Goal: Transaction & Acquisition: Purchase product/service

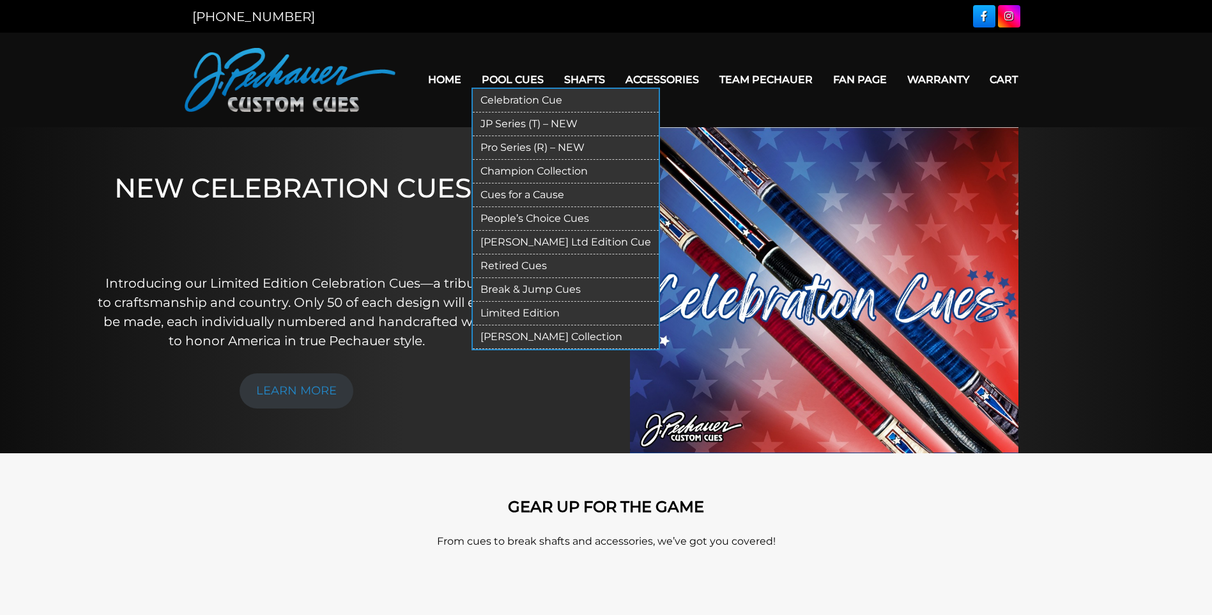
click at [525, 308] on link "Limited Edition" at bounding box center [566, 314] width 186 height 24
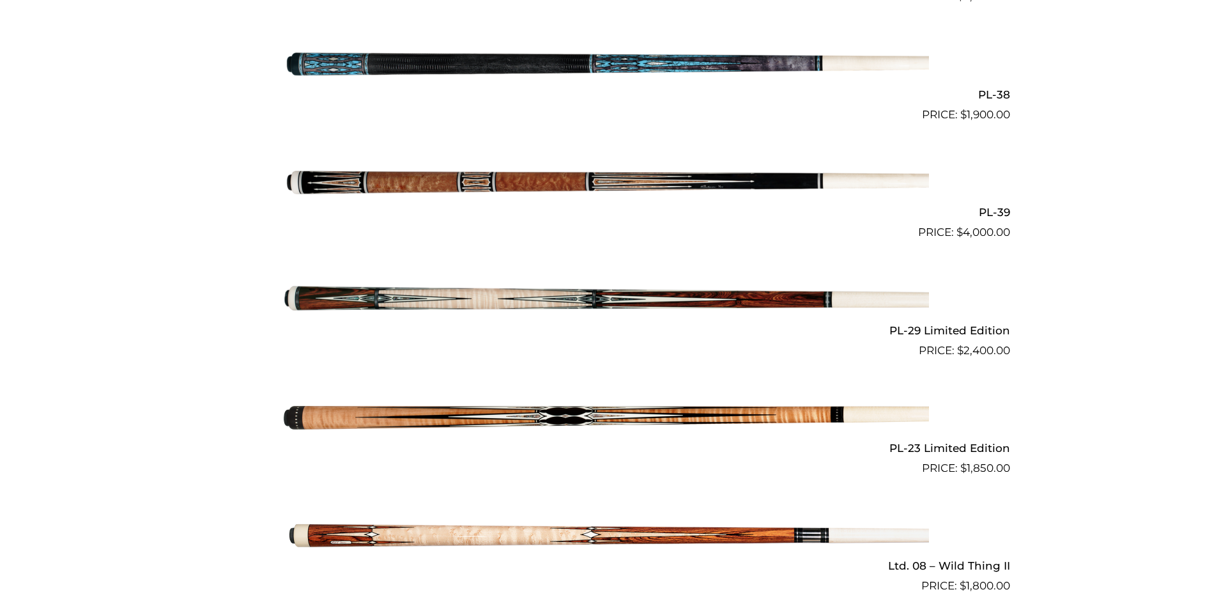
scroll to position [1508, 0]
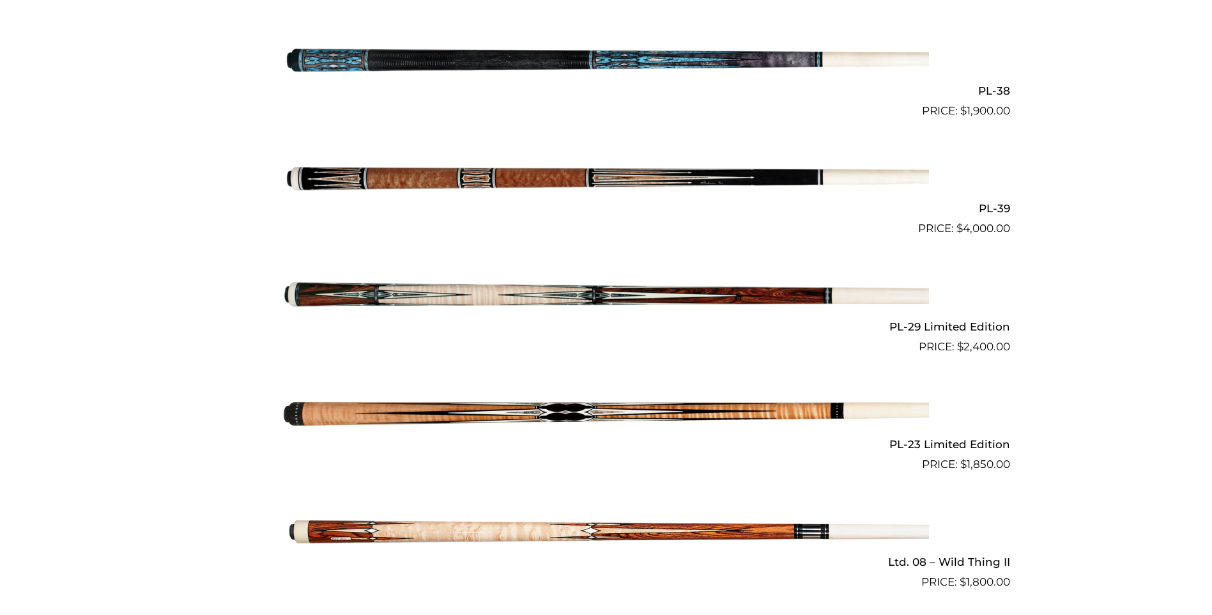
click at [641, 282] on img at bounding box center [606, 295] width 645 height 107
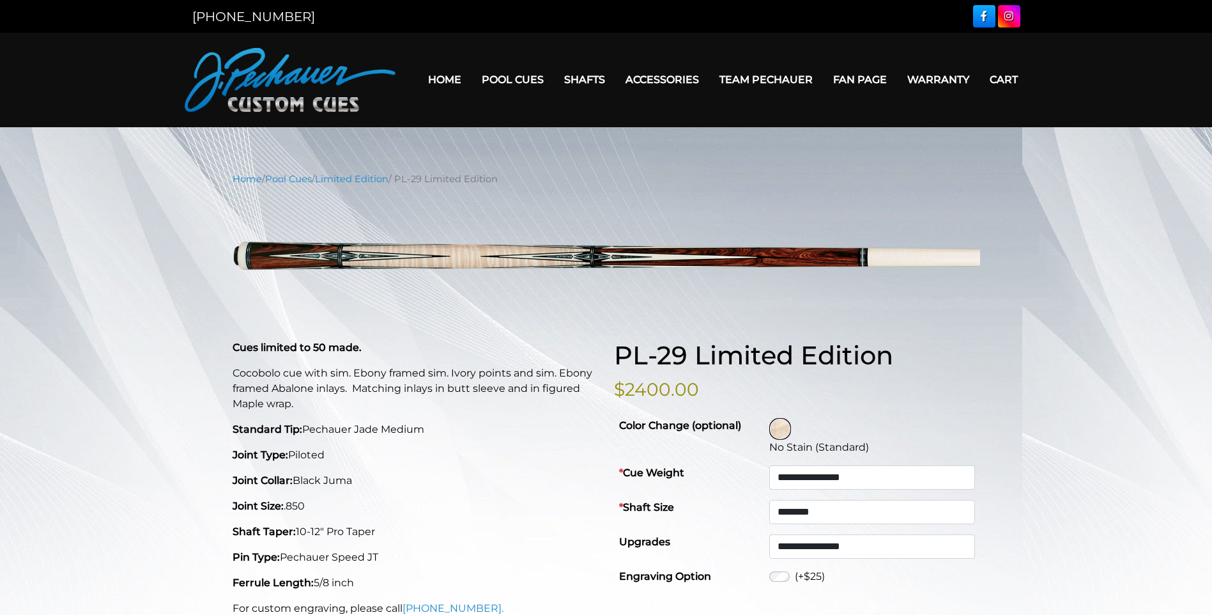
select select "********"
